Goal: Information Seeking & Learning: Learn about a topic

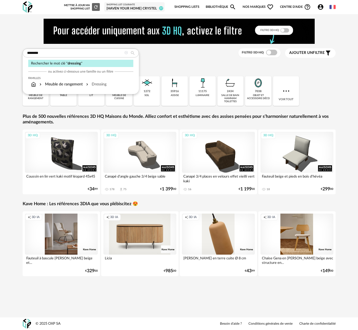
type input "********"
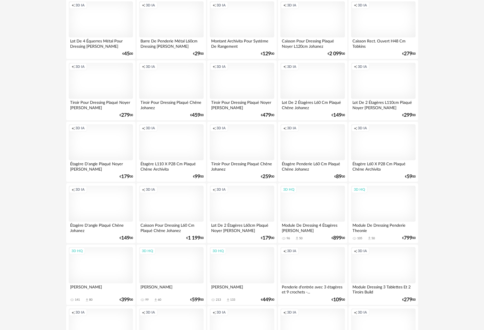
scroll to position [1049, 0]
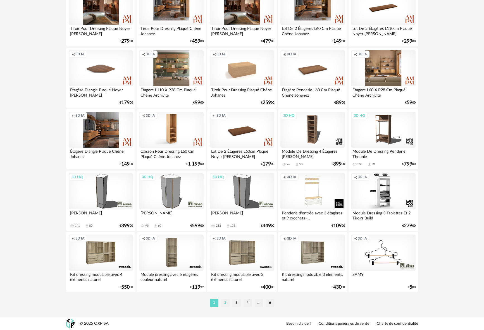
click at [225, 304] on li "2" at bounding box center [225, 303] width 8 height 8
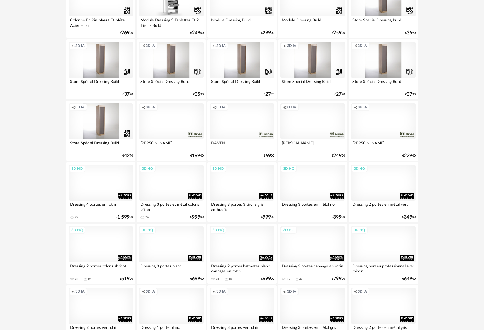
scroll to position [996, 0]
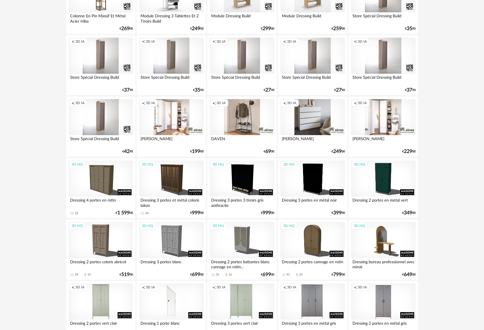
click at [358, 120] on div "Creation icon 3D IA" at bounding box center [383, 117] width 64 height 36
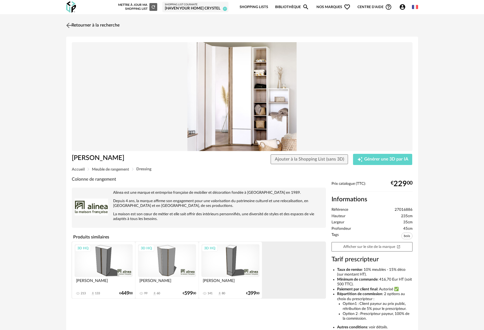
click at [70, 24] on img at bounding box center [69, 25] width 8 height 8
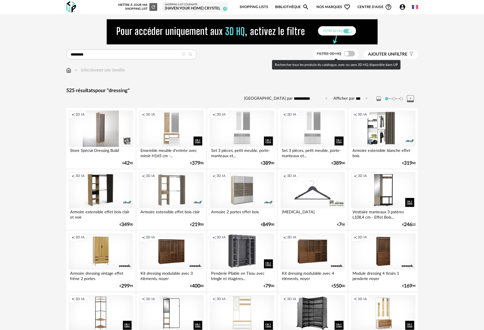
click at [349, 56] on span at bounding box center [349, 54] width 11 height 6
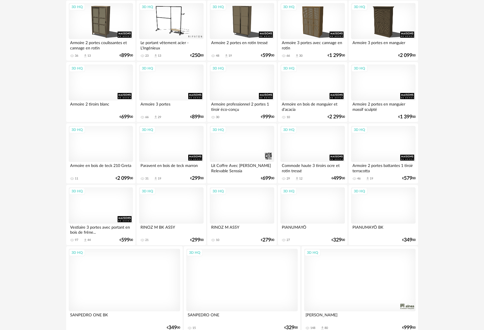
scroll to position [383, 0]
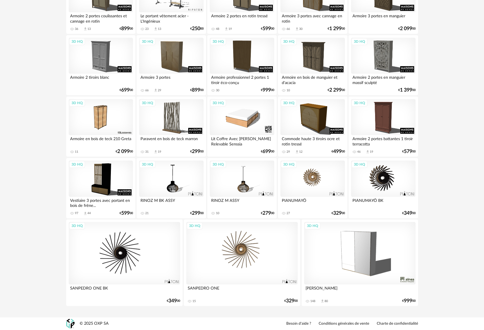
click at [358, 246] on div "3D HQ" at bounding box center [360, 253] width 112 height 63
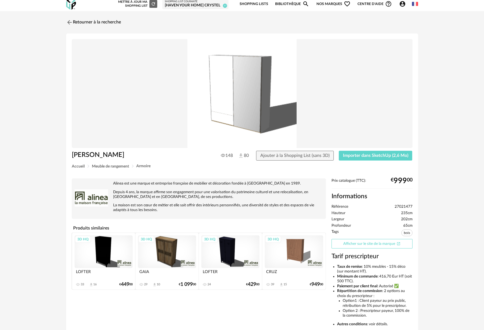
click at [358, 244] on link "Afficher sur le site de la marque Open In New icon" at bounding box center [372, 244] width 81 height 10
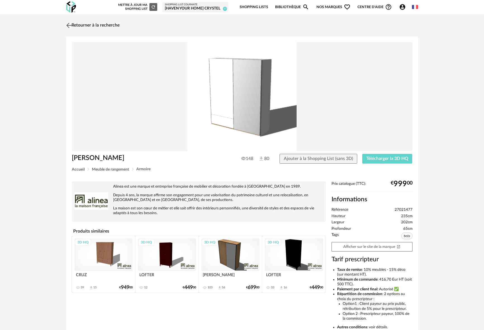
click at [69, 24] on img at bounding box center [69, 25] width 8 height 8
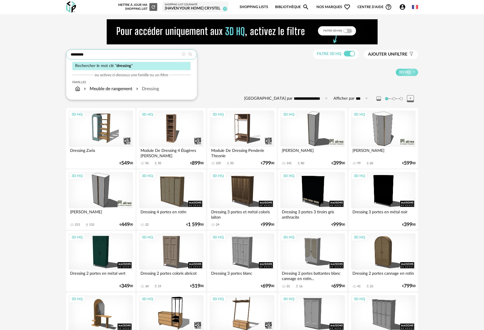
drag, startPoint x: 68, startPoint y: 54, endPoint x: 56, endPoint y: 54, distance: 12.0
type input "**********"
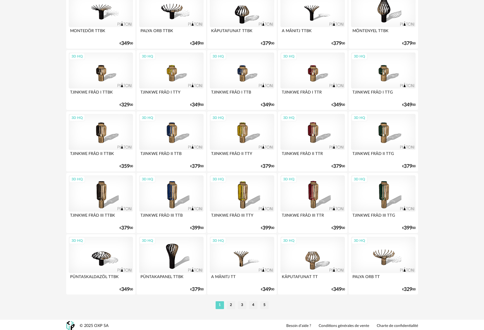
scroll to position [1049, 0]
